Goal: Transaction & Acquisition: Download file/media

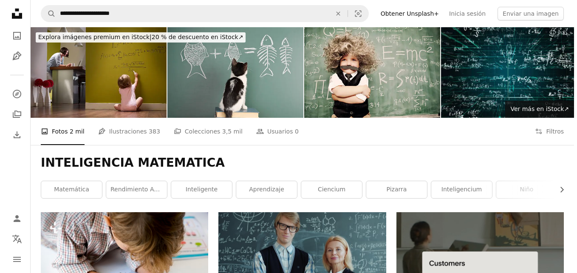
scroll to position [2492, 0]
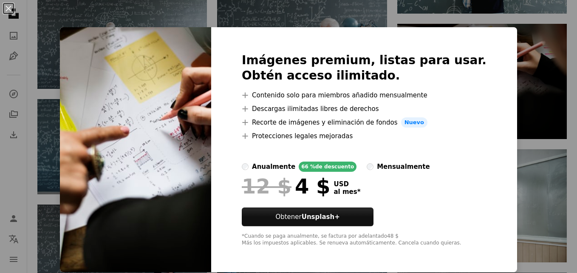
click at [494, 20] on div "An X shape Imágenes premium, listas para usar. Obtén acceso ilimitado. A plus s…" at bounding box center [288, 136] width 577 height 273
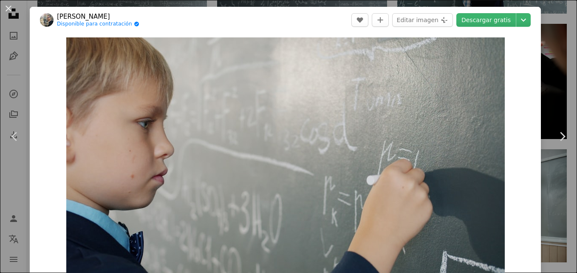
scroll to position [76, 0]
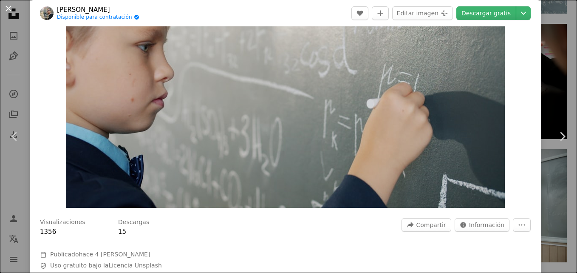
click at [4, 11] on button "An X shape" at bounding box center [8, 8] width 10 height 10
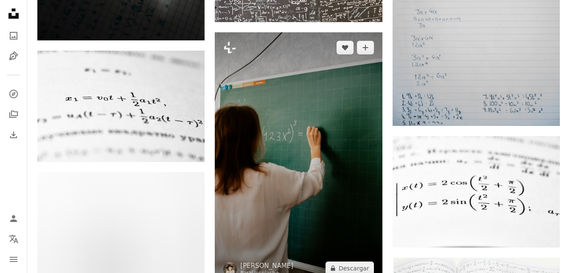
scroll to position [5069, 0]
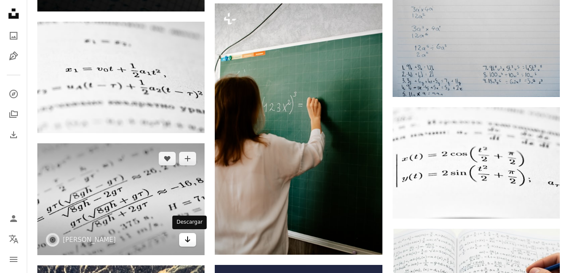
click at [187, 240] on icon "Descargar" at bounding box center [188, 239] width 6 height 6
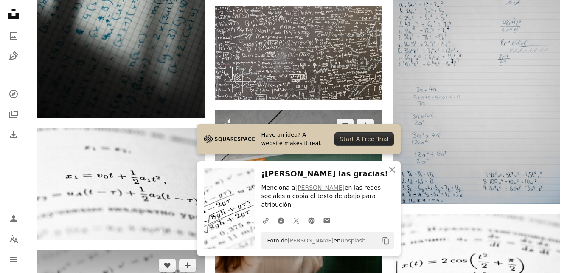
scroll to position [4943, 0]
